Goal: Task Accomplishment & Management: Manage account settings

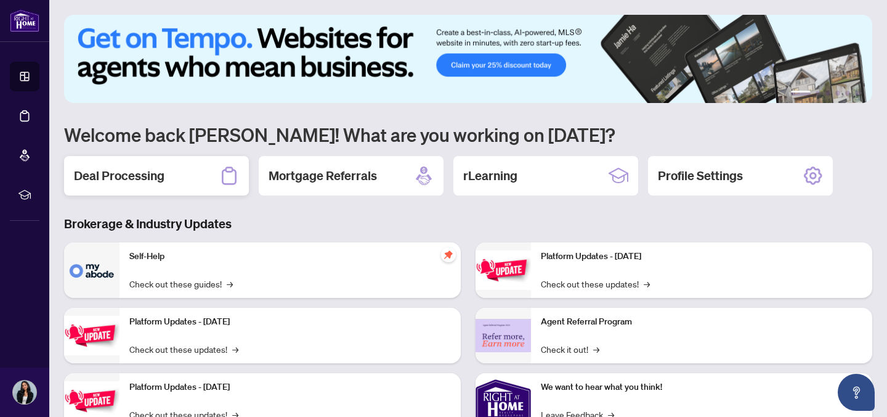
click at [145, 170] on h2 "Deal Processing" at bounding box center [119, 175] width 91 height 17
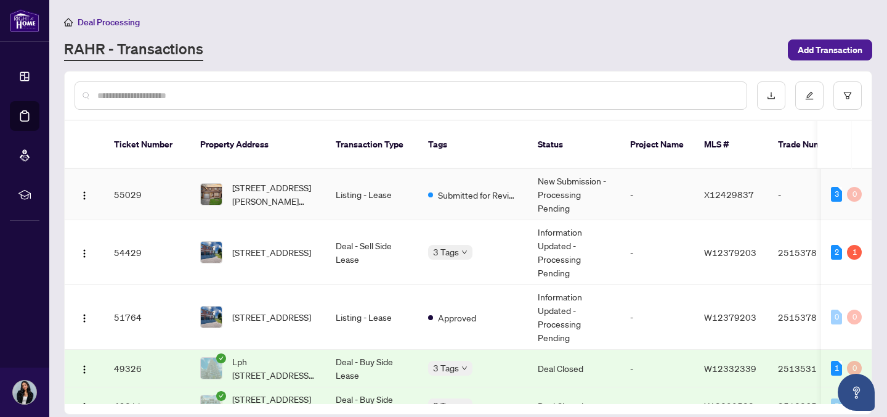
click at [238, 181] on span "[STREET_ADDRESS][PERSON_NAME][PERSON_NAME]" at bounding box center [274, 194] width 84 height 27
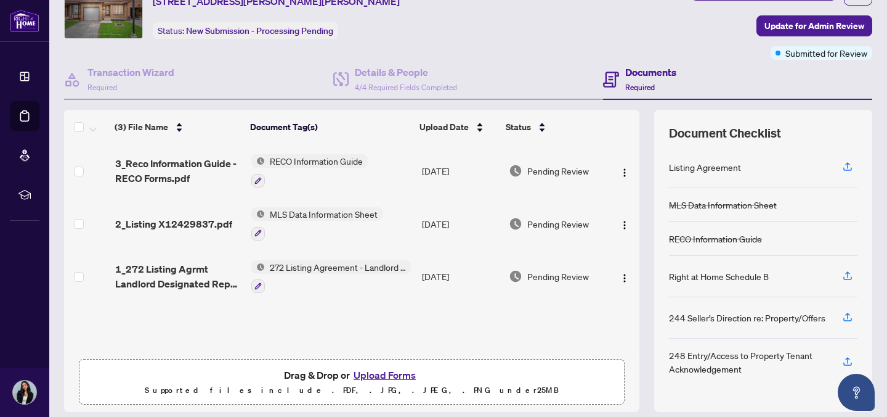
scroll to position [62, 0]
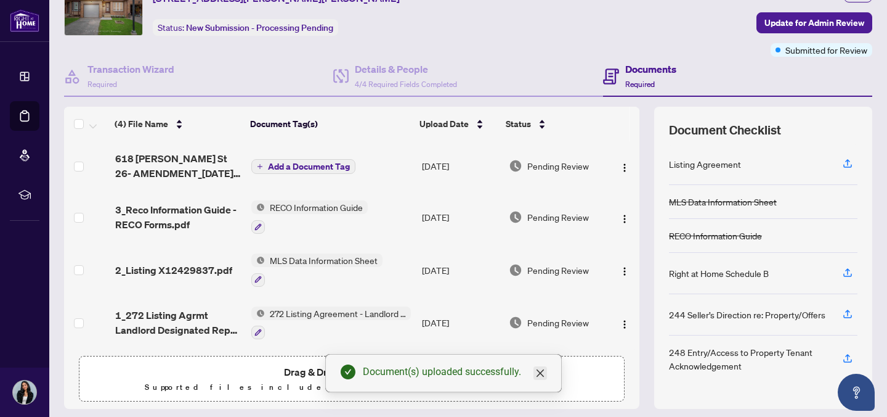
click at [545, 370] on icon "close" at bounding box center [540, 373] width 10 height 10
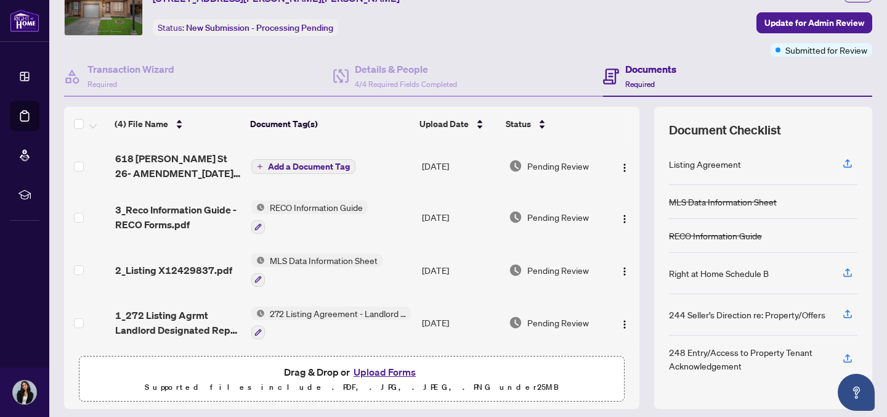
scroll to position [28, 0]
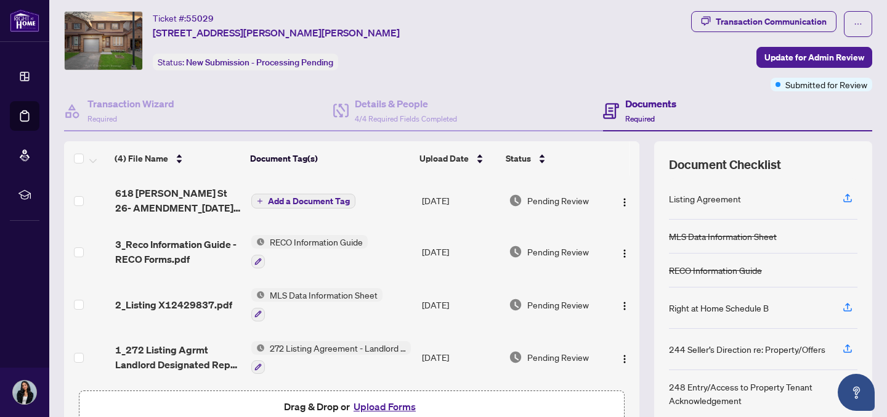
click at [301, 203] on span "Add a Document Tag" at bounding box center [309, 201] width 82 height 9
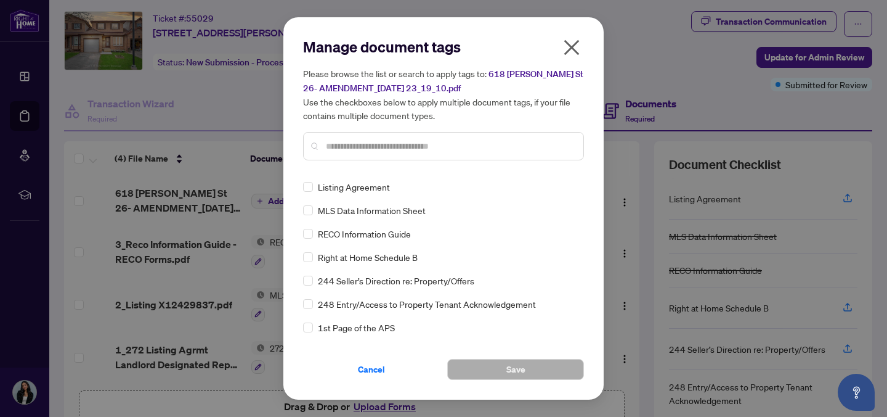
click at [362, 152] on input "text" at bounding box center [450, 146] width 248 height 14
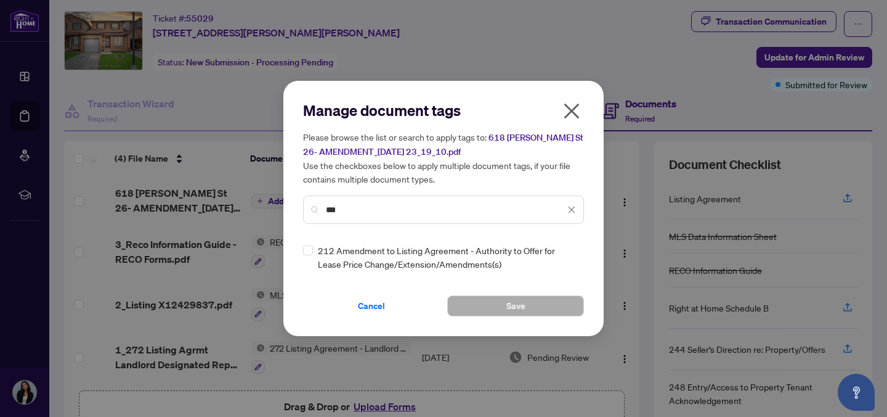
type input "***"
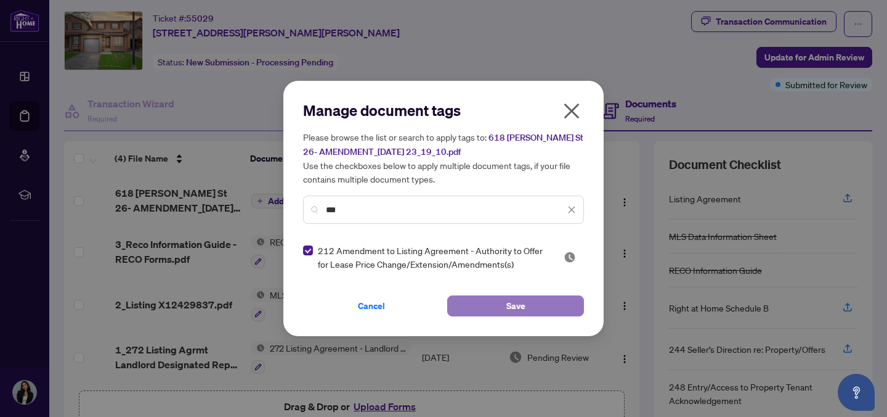
click at [500, 307] on button "Save" at bounding box center [515, 305] width 137 height 21
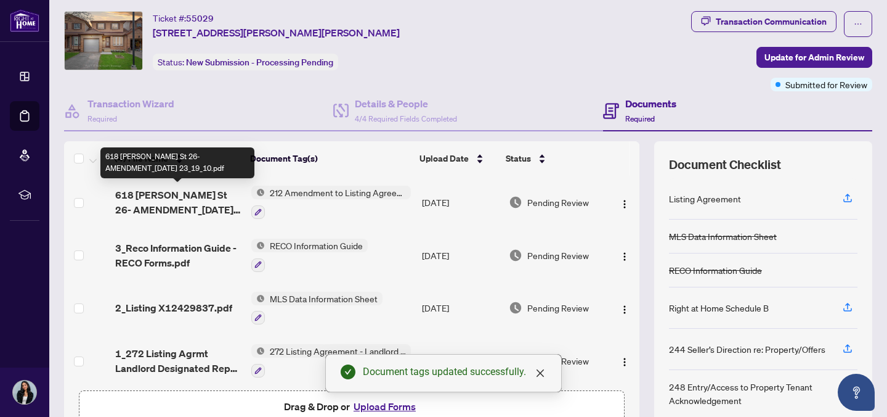
click at [184, 203] on span "618 [PERSON_NAME] St 26- AMENDMENT_[DATE] 23_19_10.pdf" at bounding box center [178, 202] width 127 height 30
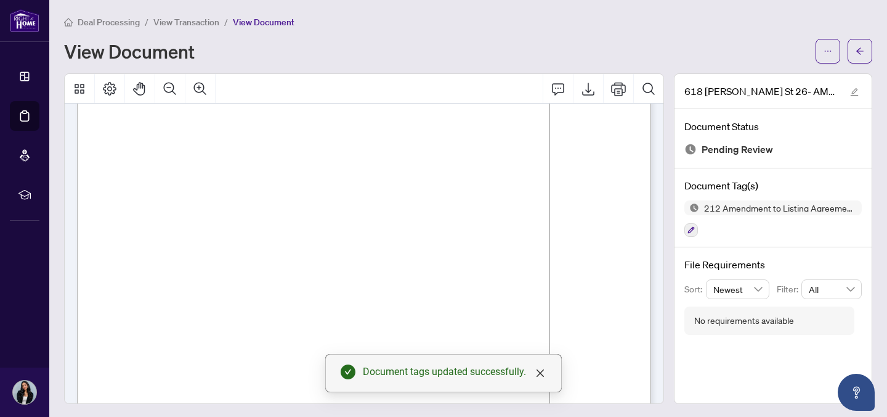
scroll to position [468, 0]
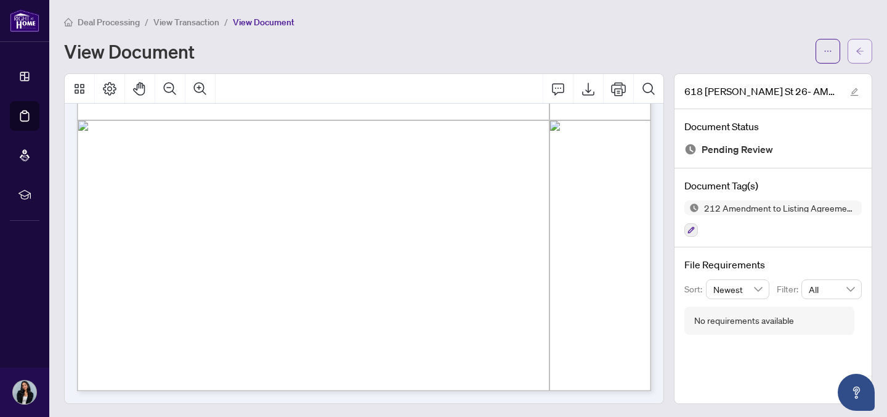
click at [854, 47] on button "button" at bounding box center [860, 51] width 25 height 25
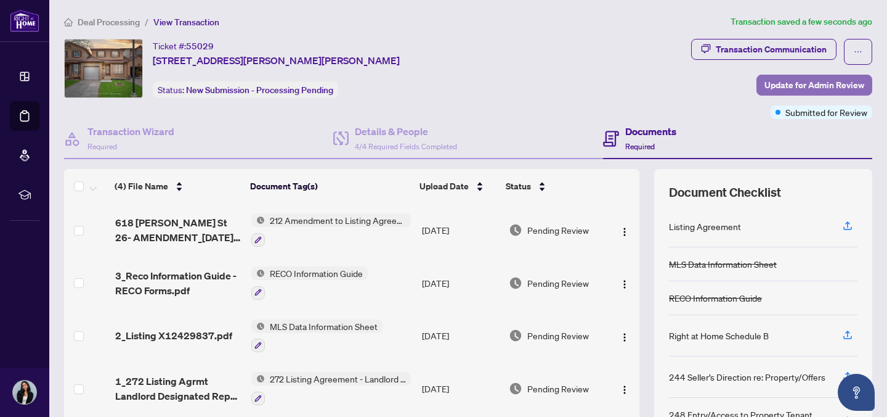
click at [808, 91] on span "Update for Admin Review" at bounding box center [815, 85] width 100 height 20
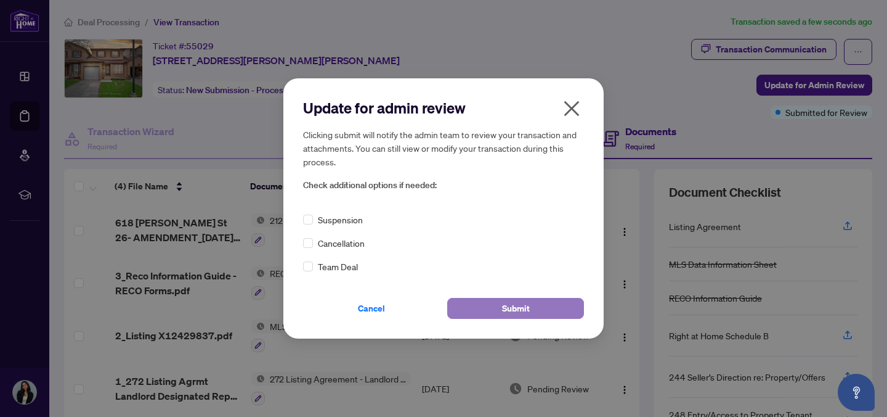
click at [506, 317] on span "Submit" at bounding box center [516, 308] width 28 height 20
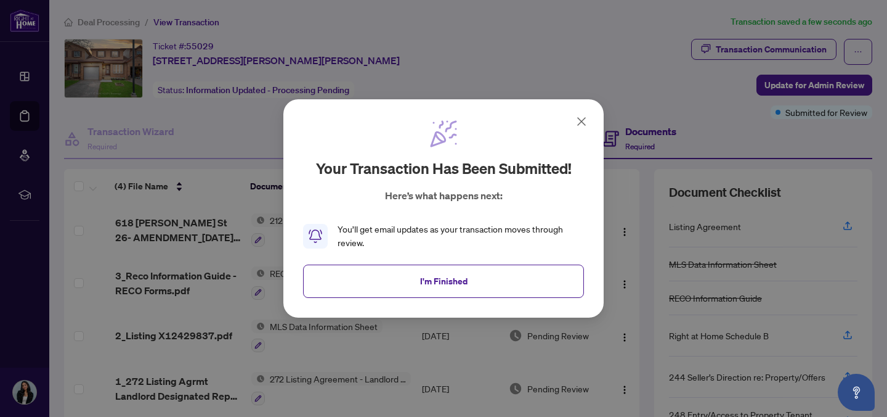
click at [584, 118] on icon at bounding box center [581, 121] width 15 height 15
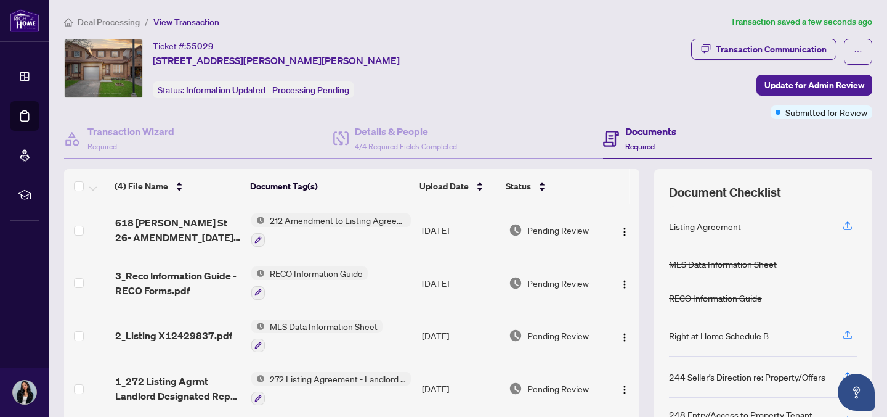
scroll to position [5, 0]
